Goal: Information Seeking & Learning: Find specific fact

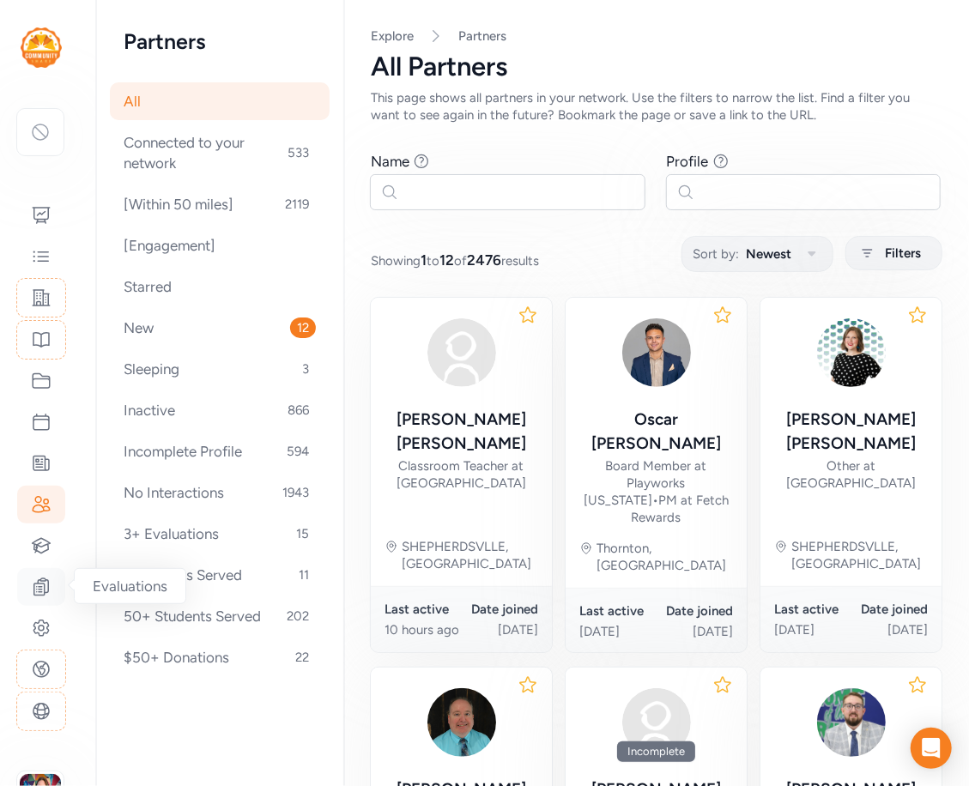
click at [42, 589] on icon at bounding box center [41, 586] width 15 height 17
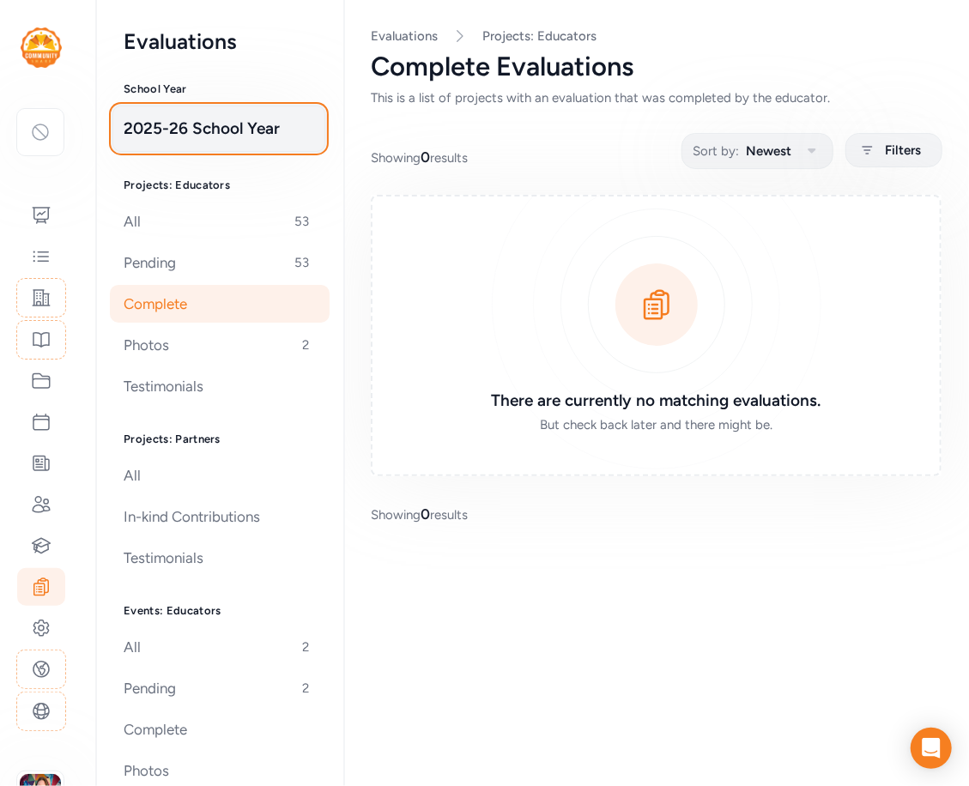
click at [246, 130] on span "2025-26 School Year" at bounding box center [219, 129] width 191 height 24
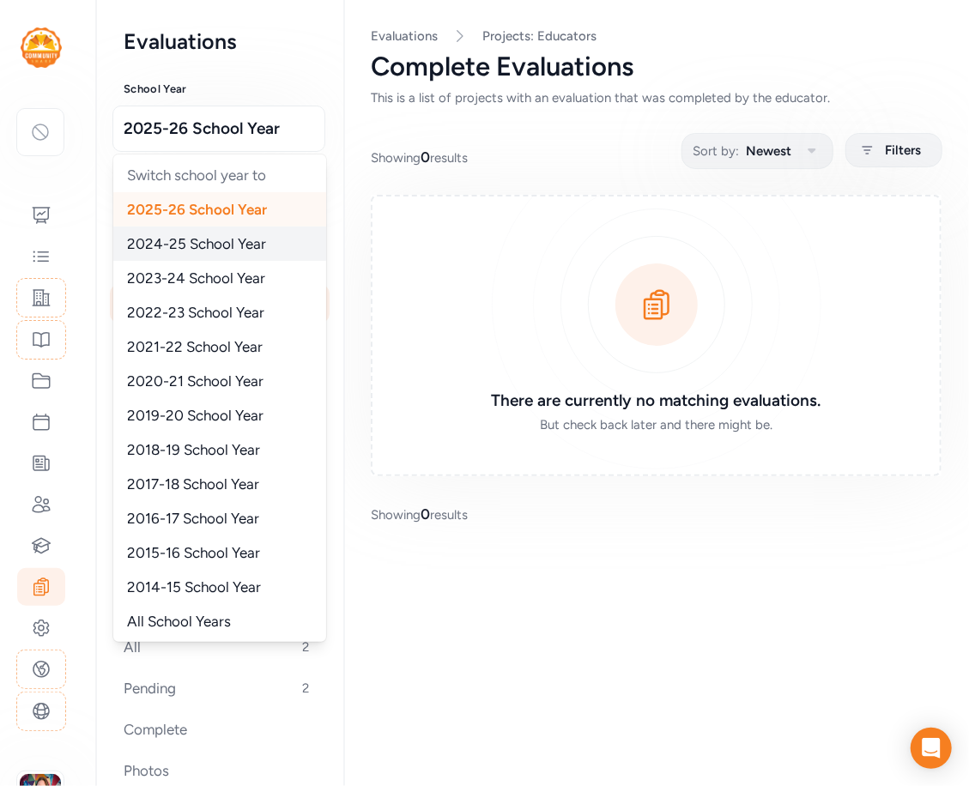
click at [217, 245] on span "2024-25 School Year" at bounding box center [196, 243] width 139 height 17
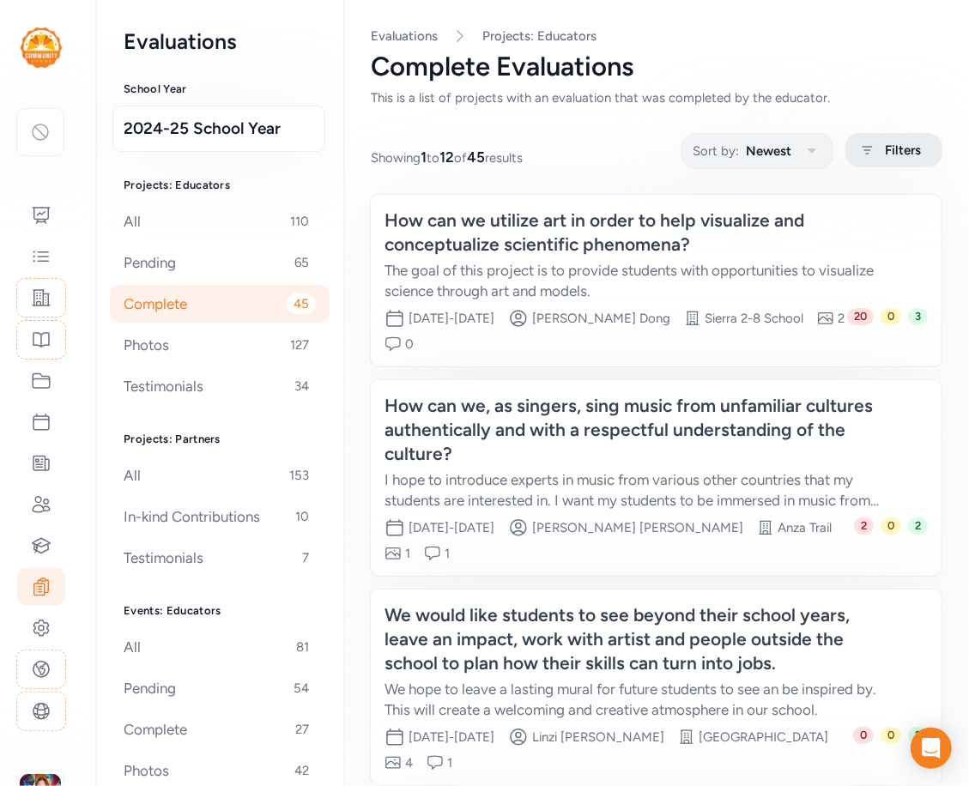
click at [899, 160] on span "Filters" at bounding box center [903, 150] width 36 height 21
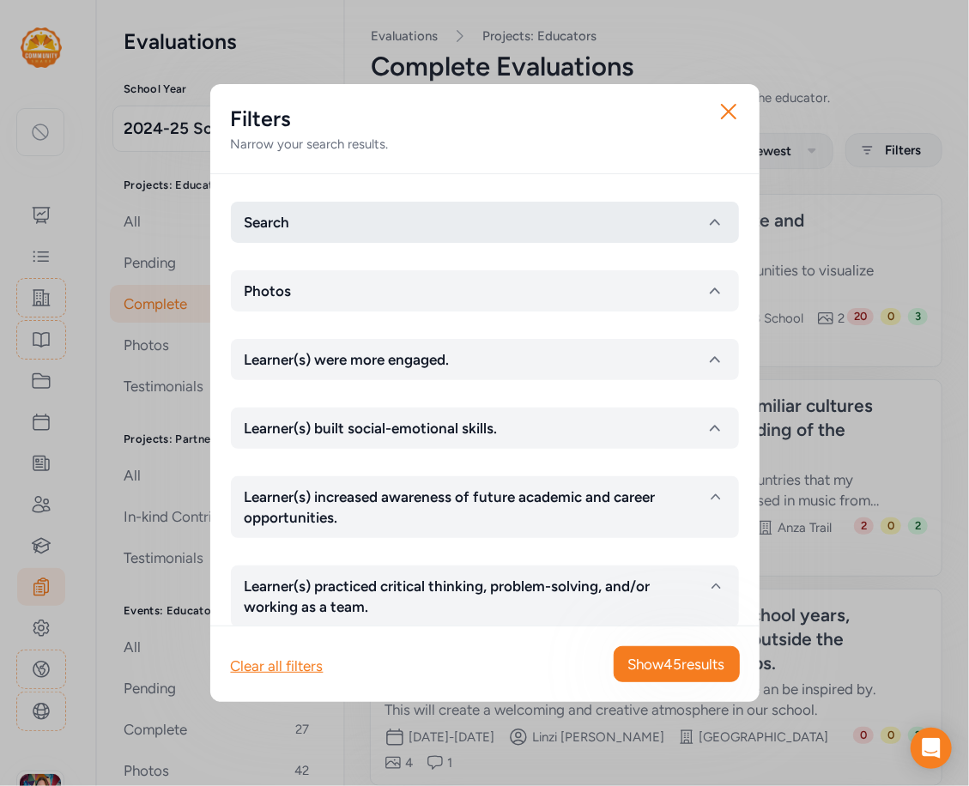
click at [327, 204] on button "Search" at bounding box center [485, 222] width 508 height 41
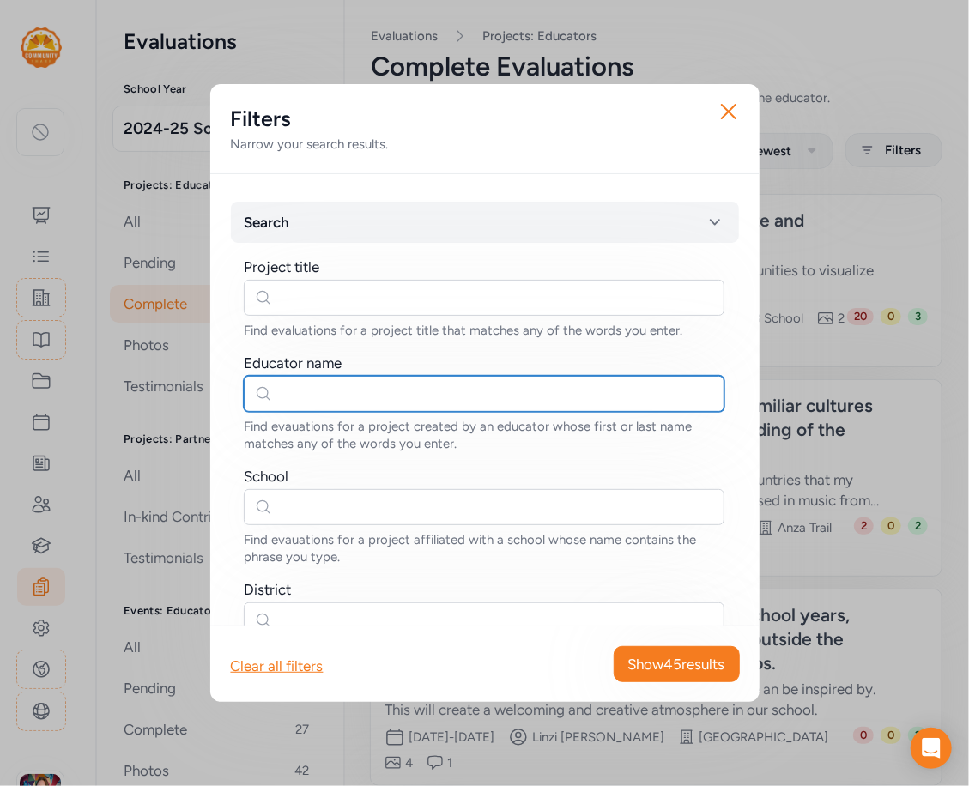
click at [312, 404] on input "text" at bounding box center [484, 394] width 481 height 36
type input "[PERSON_NAME]"
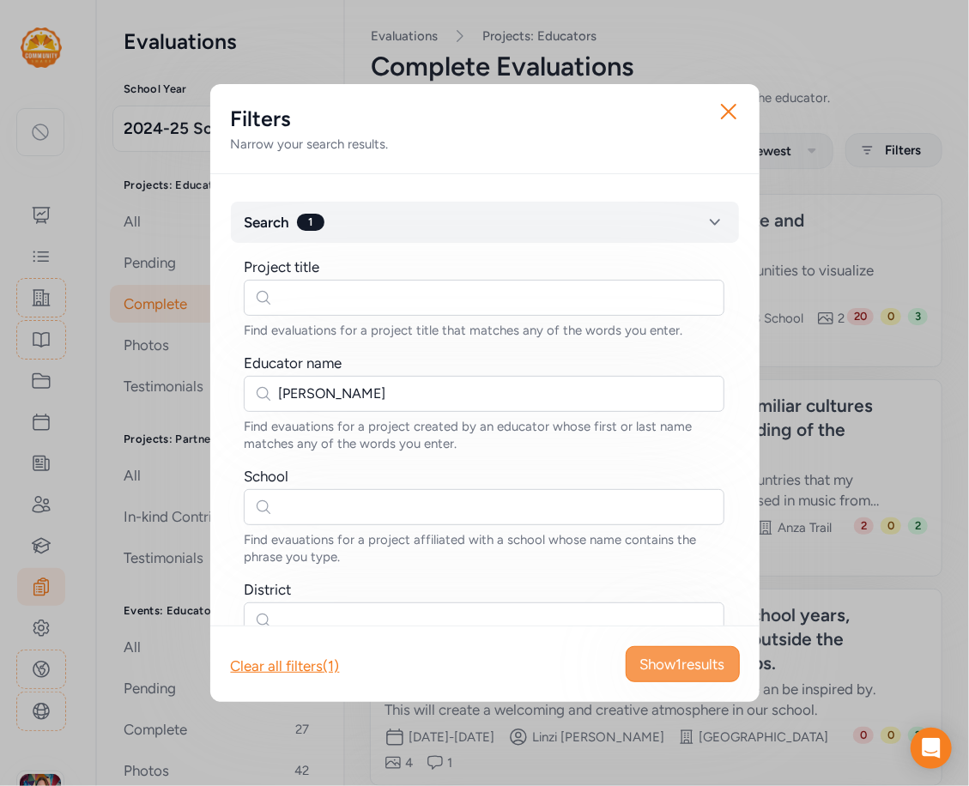
click at [714, 669] on span "Show 1 results" at bounding box center [682, 664] width 85 height 21
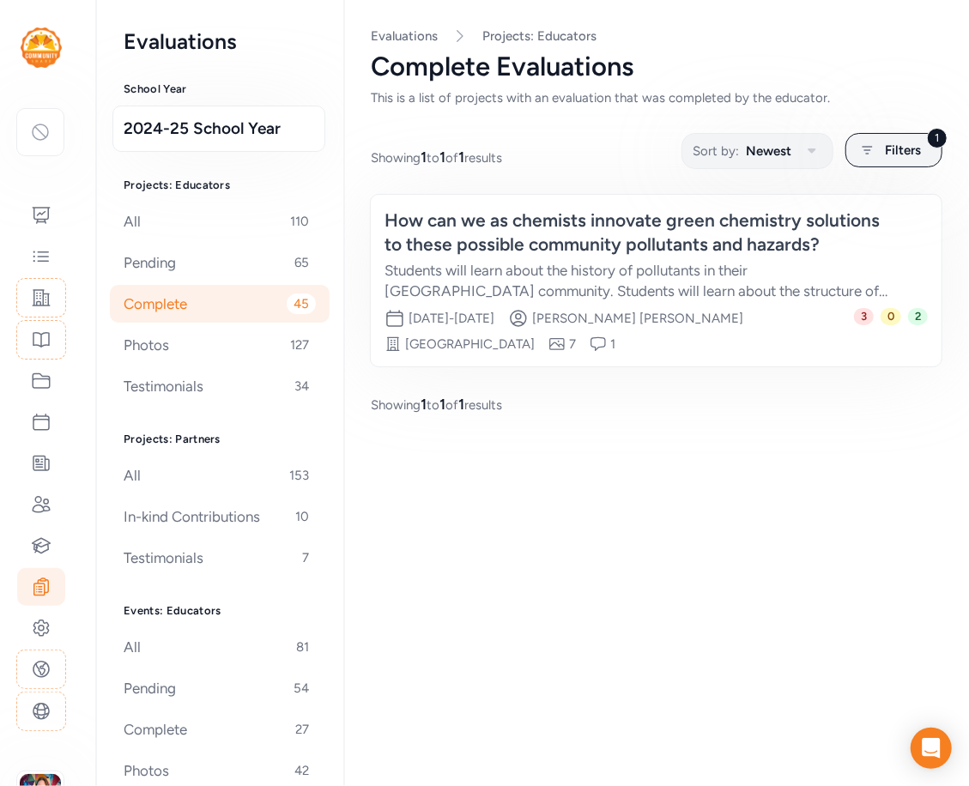
click at [555, 247] on div "How can we as chemists innovate green chemistry solutions to these possible com…" at bounding box center [638, 233] width 509 height 48
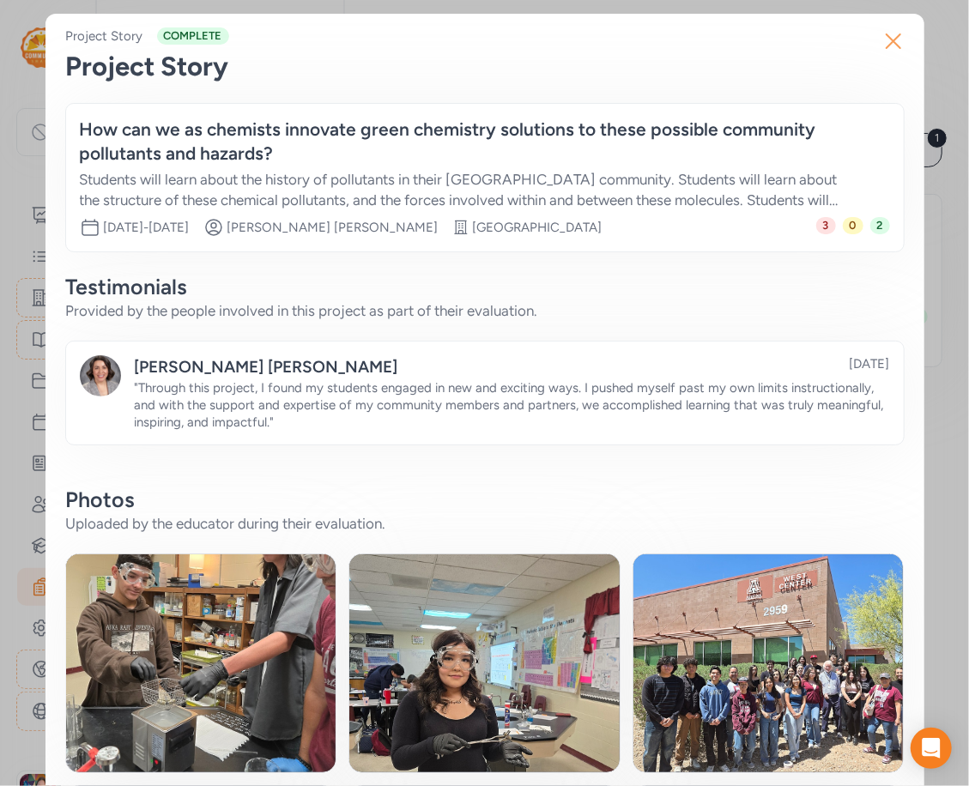
click at [895, 37] on icon "button" at bounding box center [893, 40] width 27 height 27
